Goal: Information Seeking & Learning: Learn about a topic

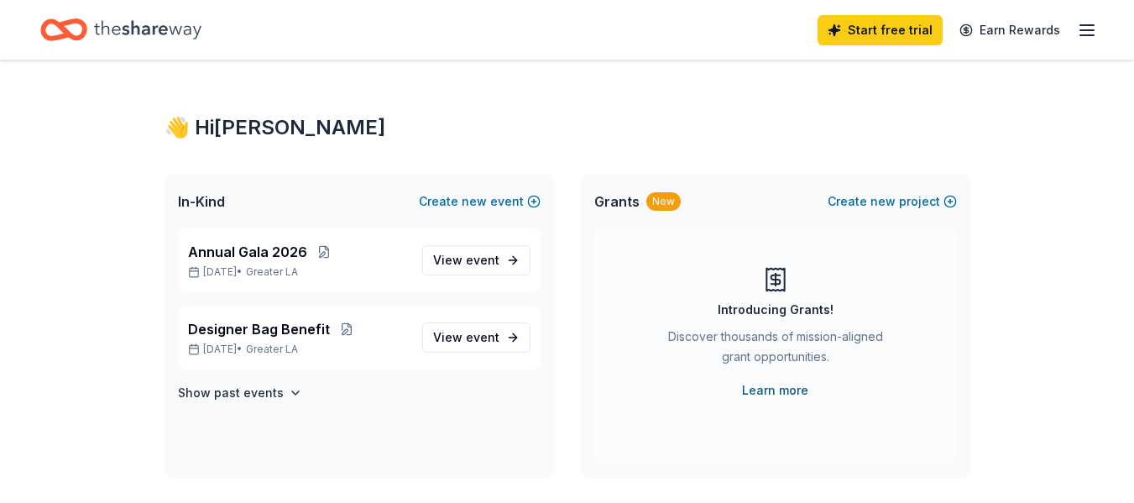
click at [779, 389] on link "Learn more" at bounding box center [775, 390] width 66 height 20
click at [492, 260] on span "event" at bounding box center [483, 260] width 34 height 14
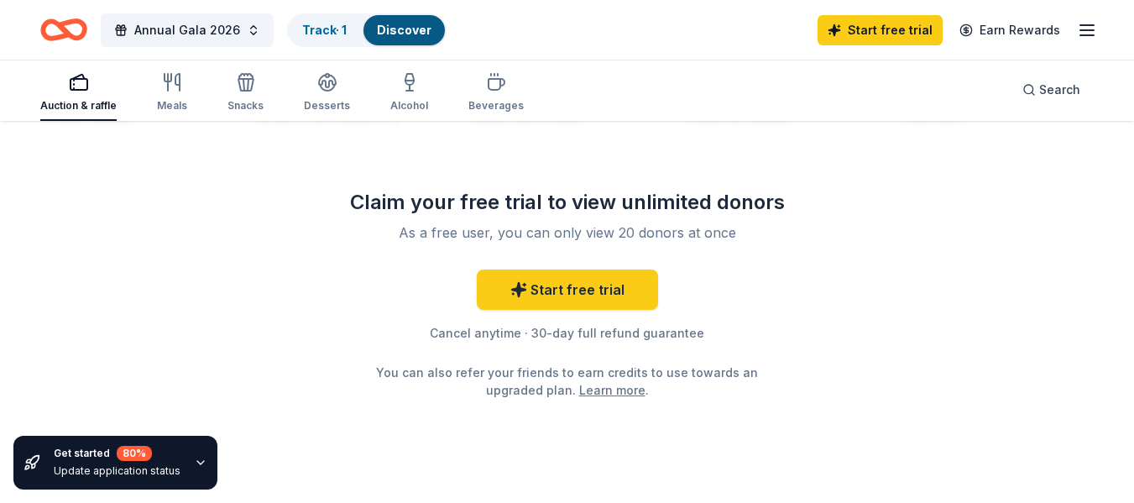
scroll to position [1758, 0]
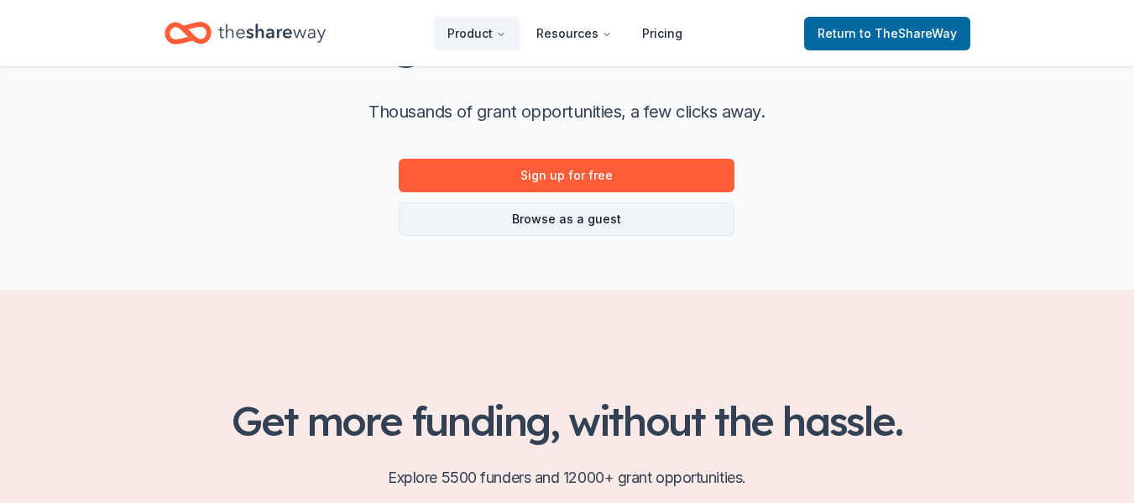
scroll to position [168, 0]
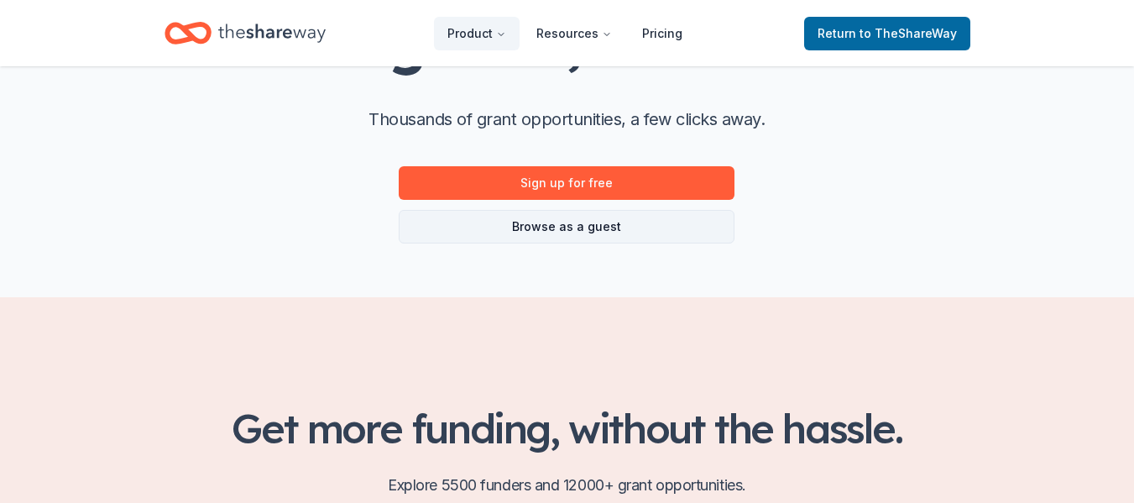
click at [619, 216] on link "Browse as a guest" at bounding box center [567, 227] width 336 height 34
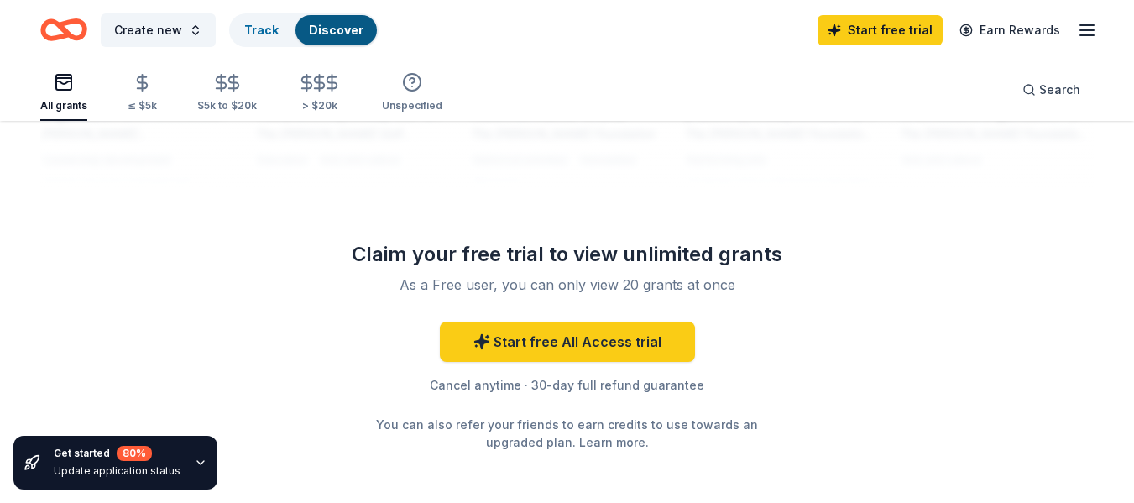
scroll to position [1510, 0]
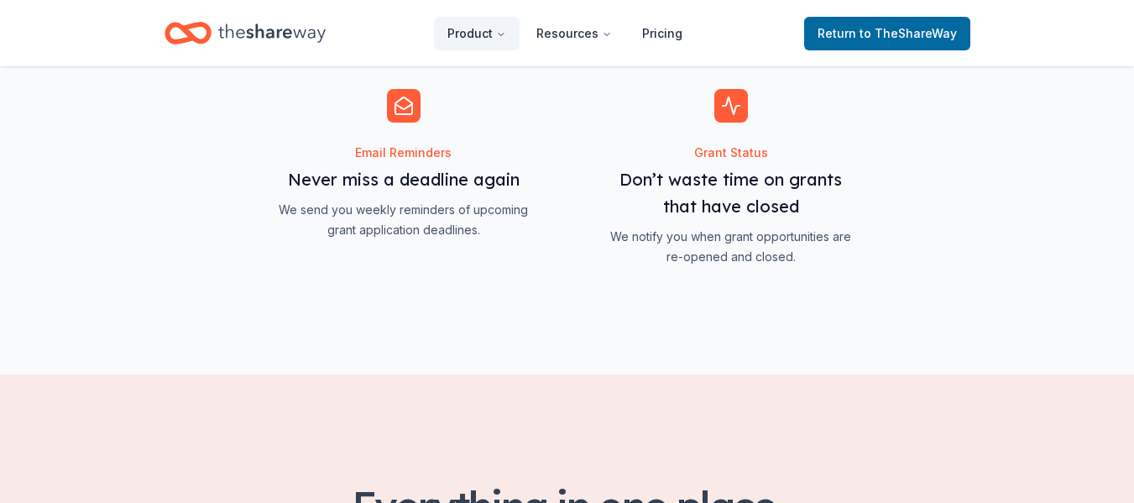
scroll to position [168, 0]
